Goal: Task Accomplishment & Management: Manage account settings

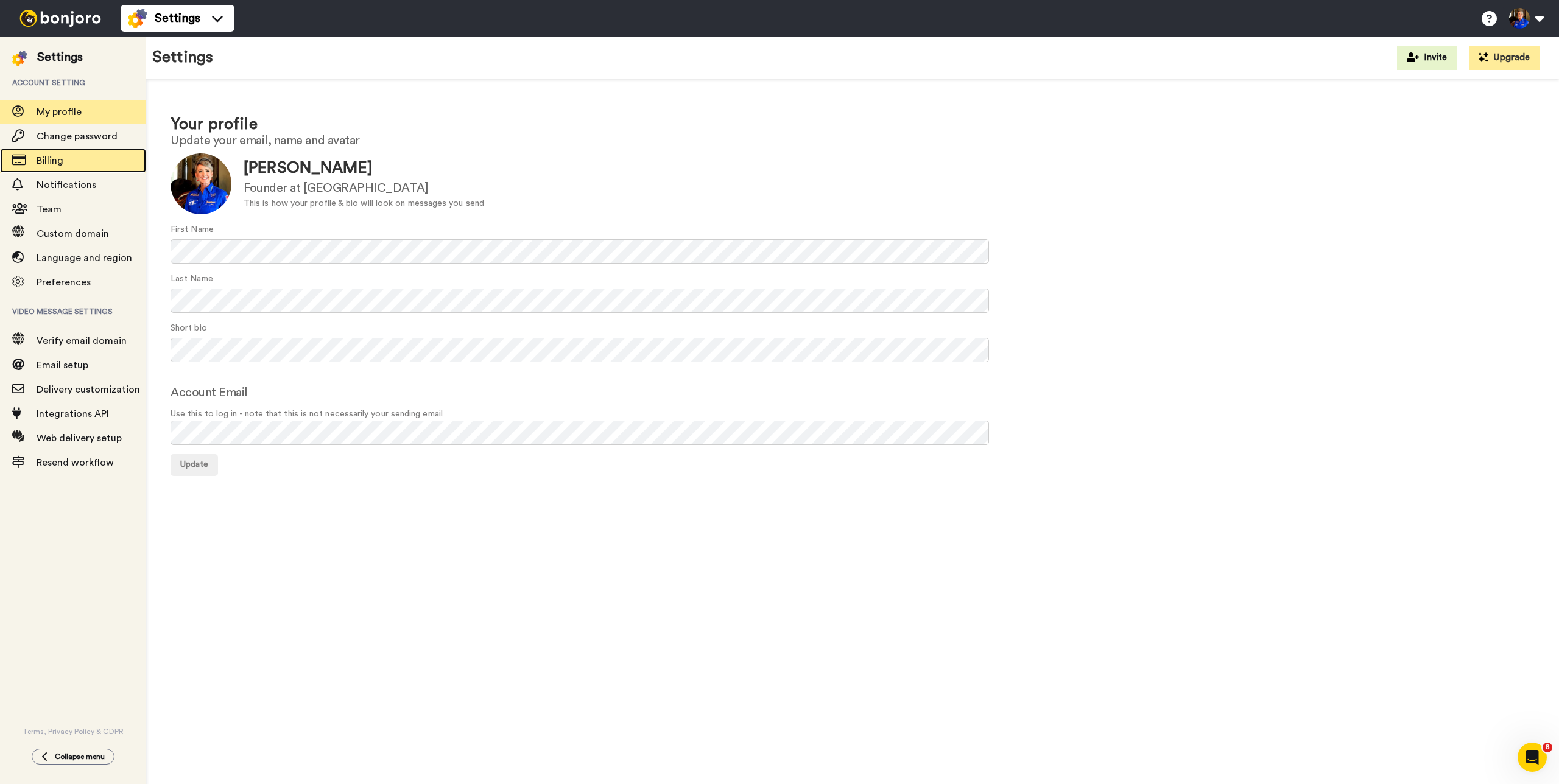
click at [76, 151] on div "Billing" at bounding box center [73, 161] width 147 height 25
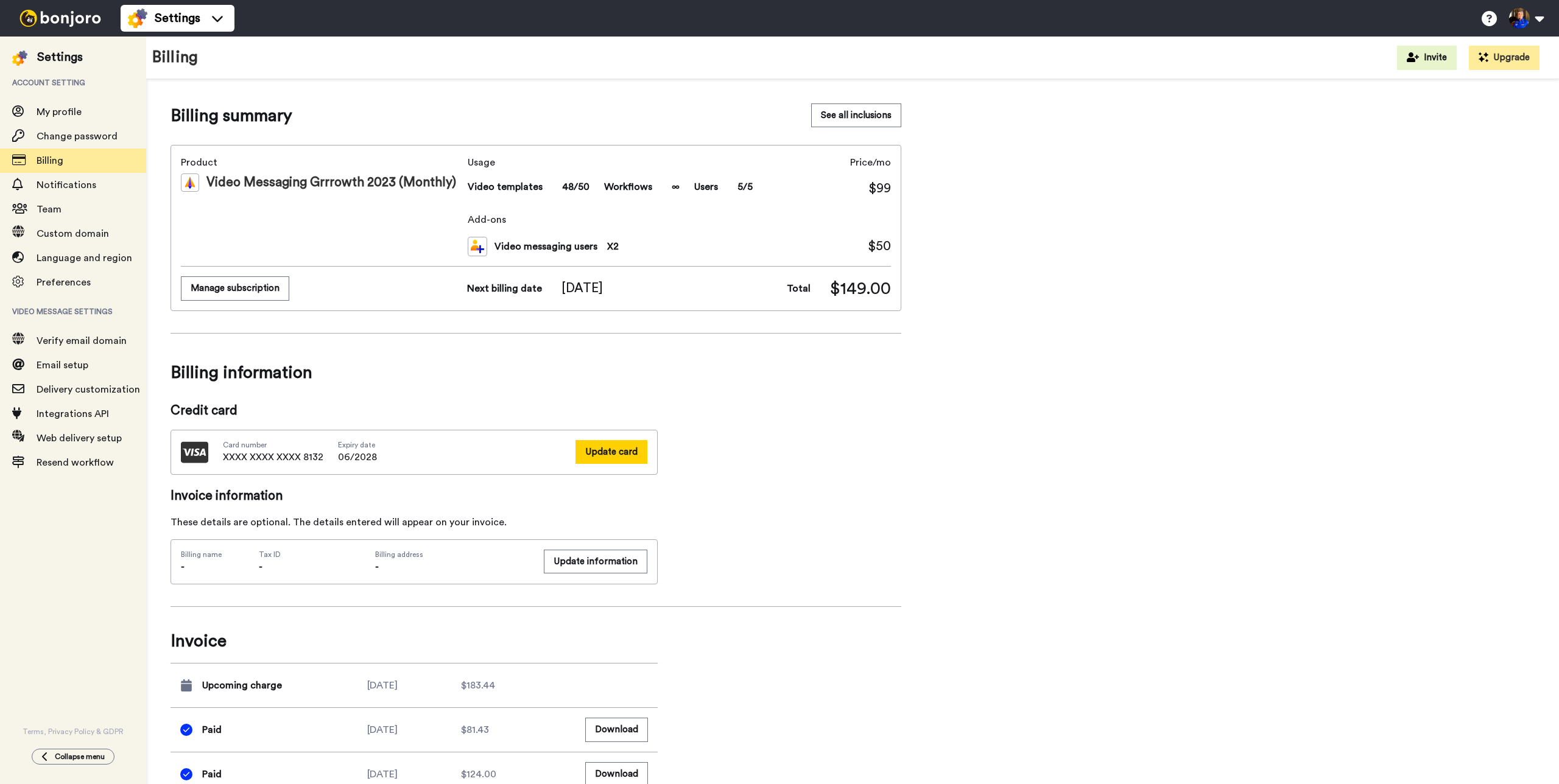
click at [613, 459] on button "Update card" at bounding box center [611, 452] width 72 height 24
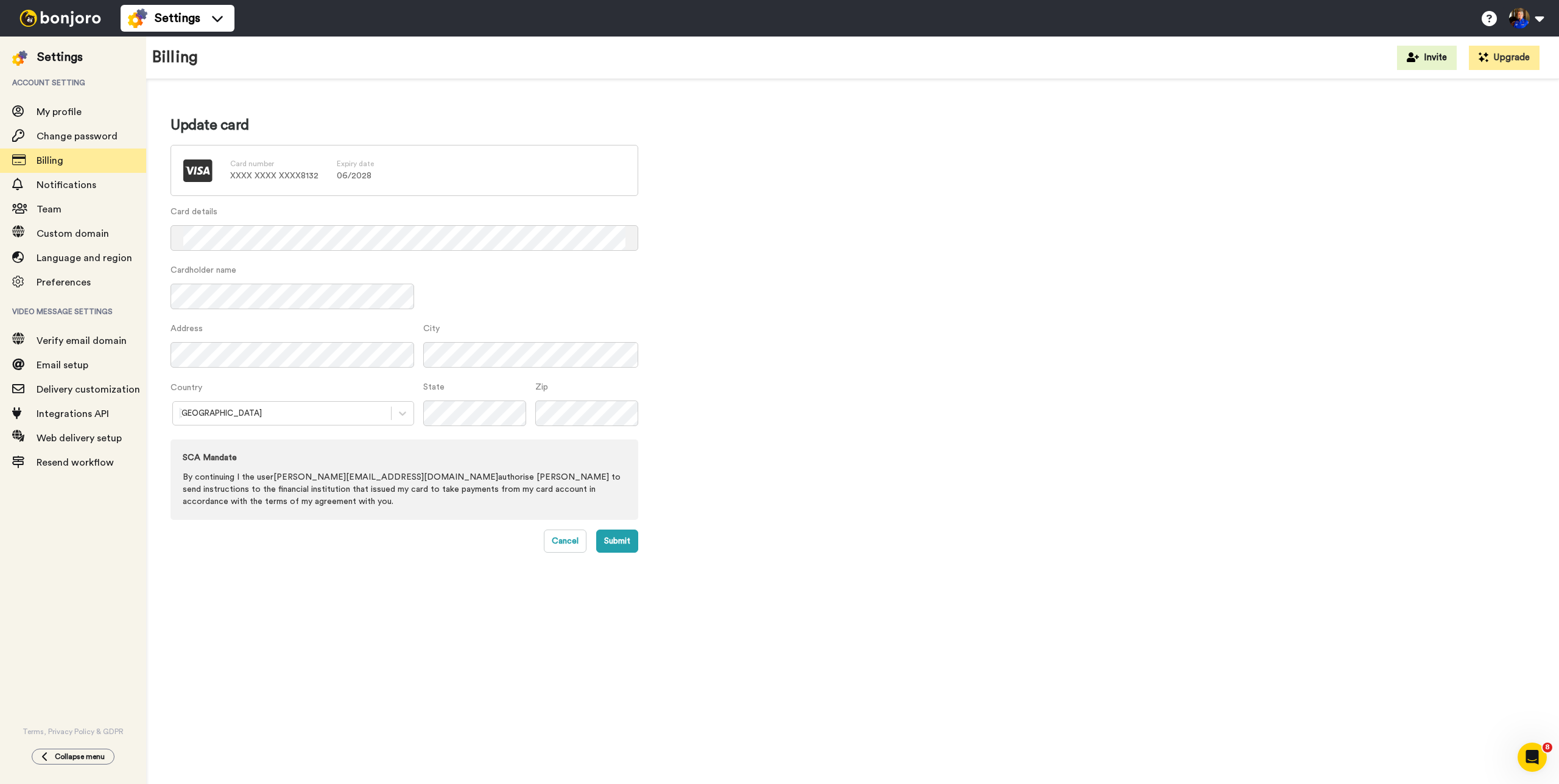
click at [548, 300] on div "Cardholder name" at bounding box center [404, 293] width 468 height 58
drag, startPoint x: 302, startPoint y: 176, endPoint x: 399, endPoint y: 183, distance: 97.3
click at [371, 183] on div "Card number XXXX XXXX XXXX 8132 Expiry date 06 / 2028" at bounding box center [404, 170] width 468 height 51
click at [849, 219] on div "Update card Card number XXXX XXXX XXXX 8132 Expiry date 06 / 2028 Card details …" at bounding box center [852, 334] width 1364 height 437
click at [254, 410] on div at bounding box center [282, 413] width 206 height 14
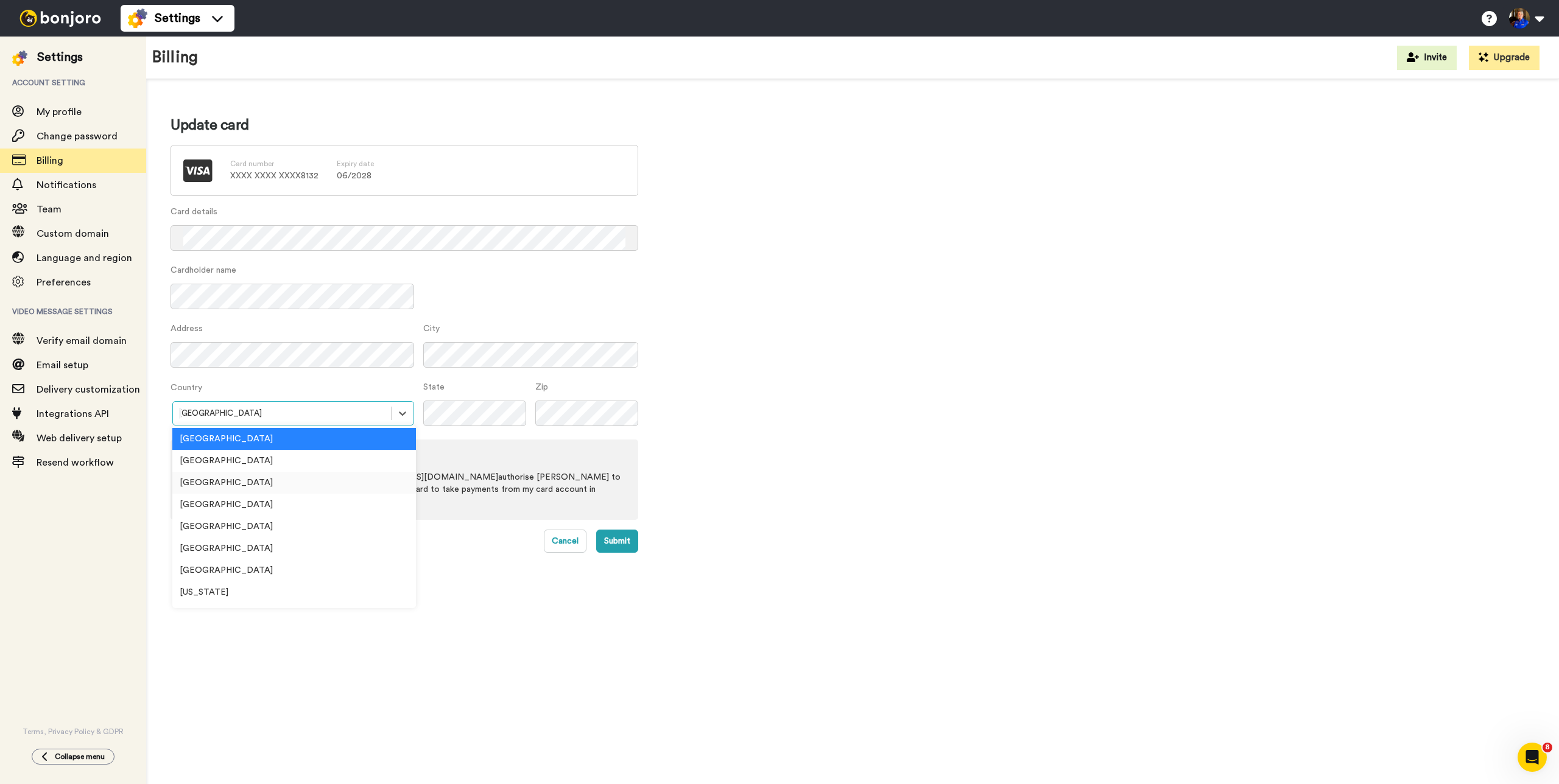
click at [254, 485] on div "[GEOGRAPHIC_DATA]" at bounding box center [294, 482] width 244 height 22
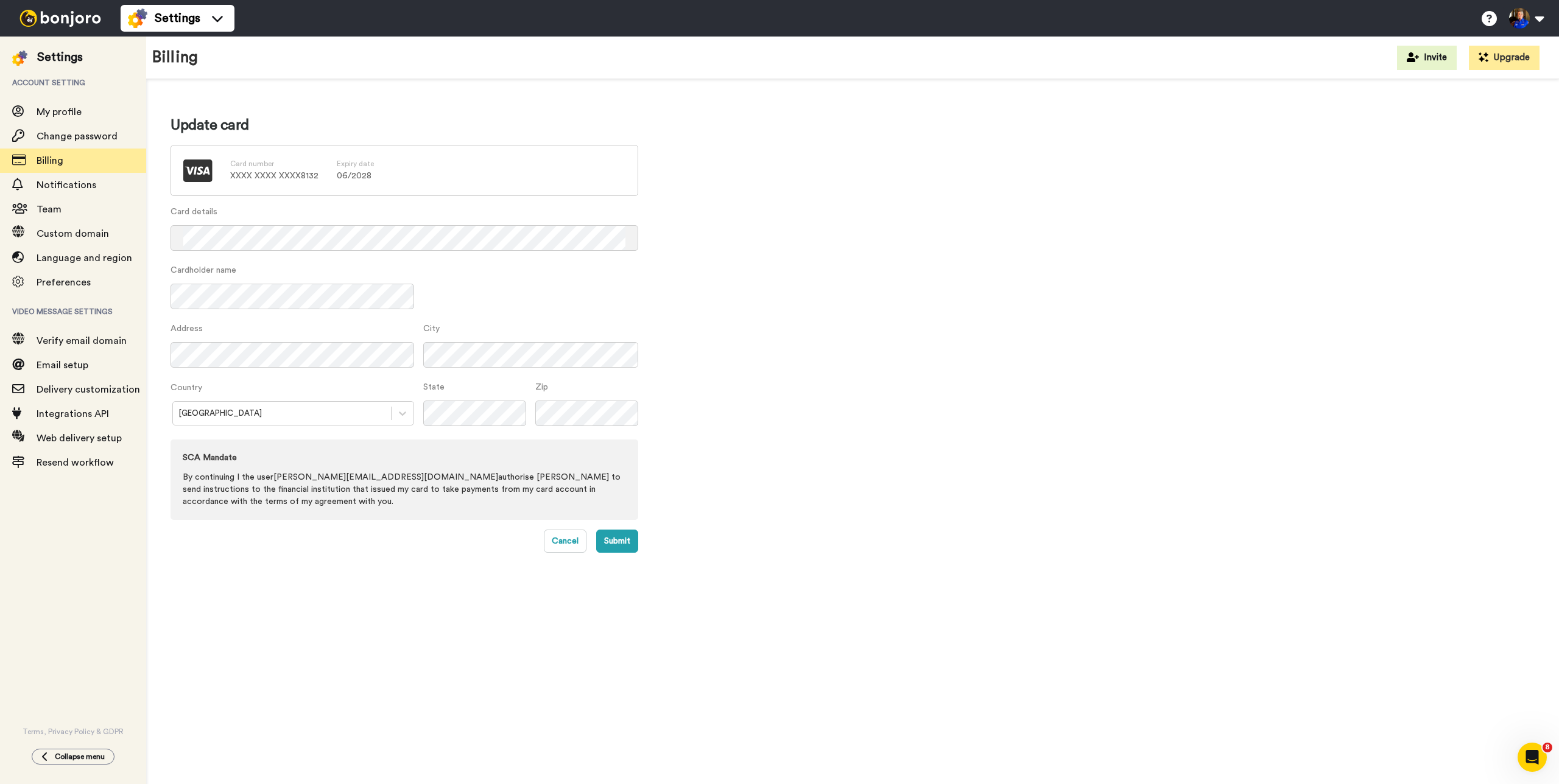
click at [880, 313] on div "Update card Card number XXXX XXXX XXXX 8132 Expiry date 06 / 2028 Card details …" at bounding box center [852, 334] width 1364 height 437
click at [617, 530] on button "Submit" at bounding box center [617, 541] width 42 height 23
click at [995, 244] on div "Update card Card number XXXX XXXX XXXX 8132 Expiry date 06 / 2028 Card details …" at bounding box center [852, 334] width 1364 height 437
click at [837, 324] on div "Update card Card number XXXX XXXX XXXX 8132 Expiry date 06 / 2028 Card details …" at bounding box center [852, 334] width 1364 height 437
click at [849, 432] on div "Update card Card number XXXX XXXX XXXX 8132 Expiry date 06 / 2028 Card details …" at bounding box center [852, 334] width 1364 height 437
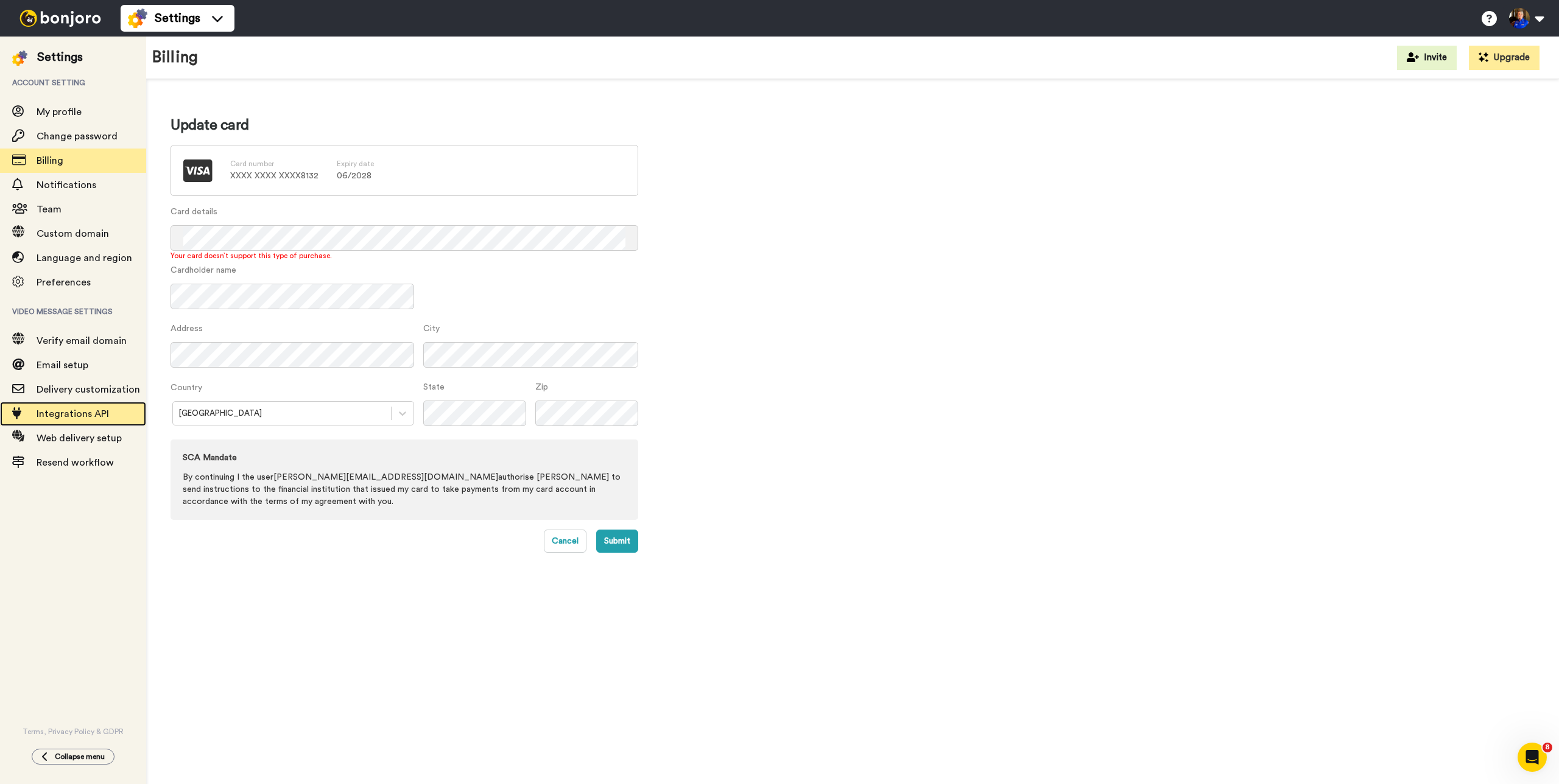
click at [77, 415] on span "Integrations API" at bounding box center [72, 414] width 72 height 10
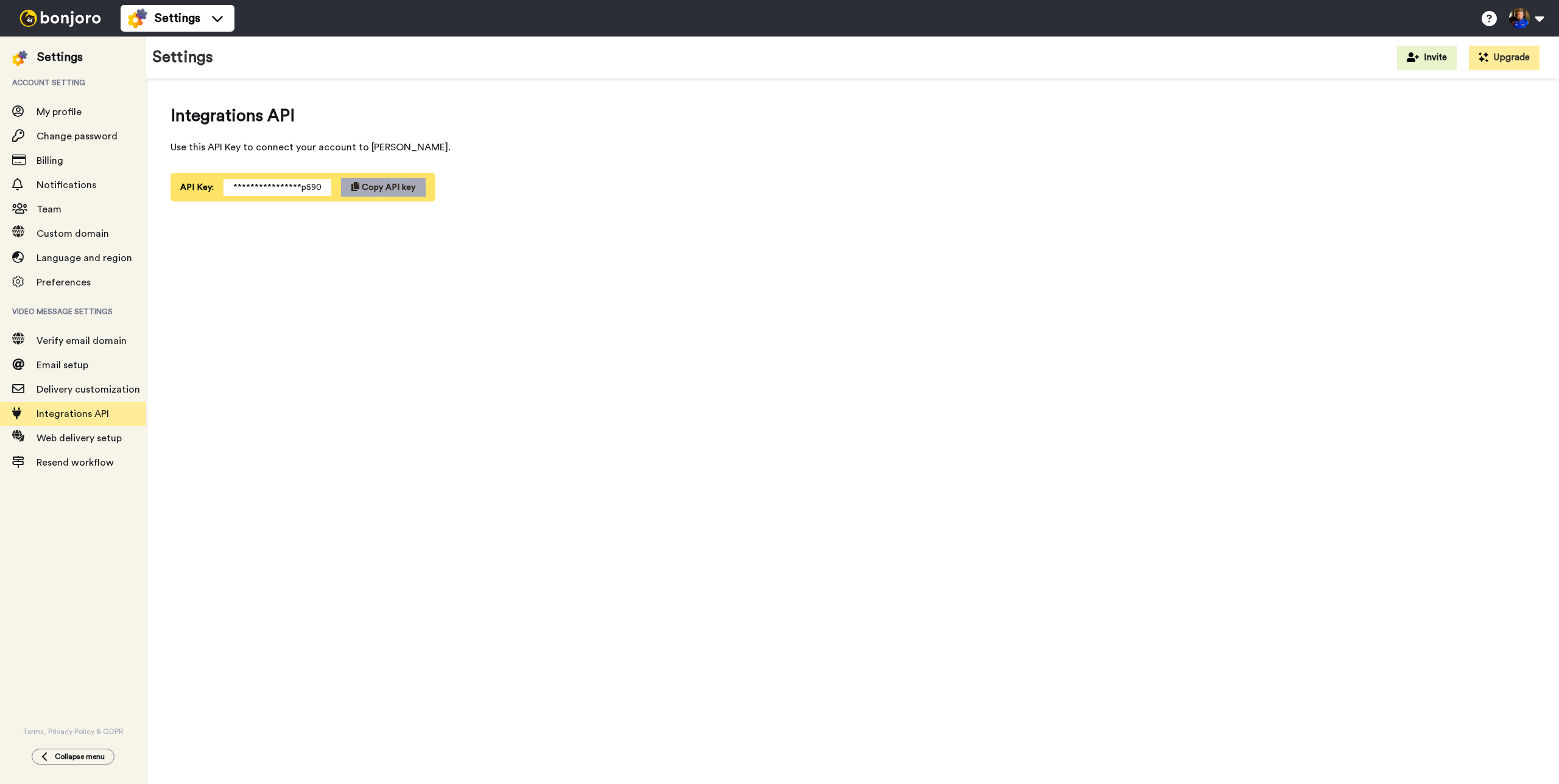
click at [387, 190] on span "Copy API key" at bounding box center [388, 188] width 54 height 8
